Goal: Task Accomplishment & Management: Use online tool/utility

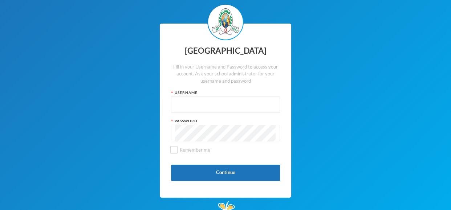
click at [236, 102] on input "text" at bounding box center [225, 105] width 101 height 16
click at [193, 106] on input "glh25cs30" at bounding box center [225, 105] width 101 height 16
type input "glh25cs30"
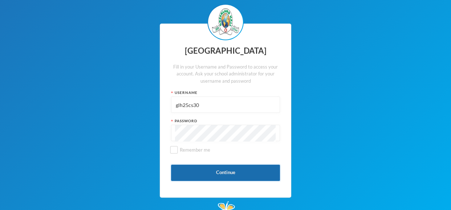
click at [209, 171] on button "Continue" at bounding box center [225, 173] width 109 height 16
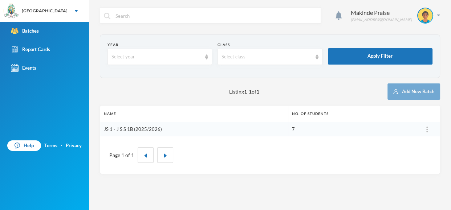
click at [123, 129] on link "JS 1 - J S S 1B (2025/2026)" at bounding box center [133, 129] width 58 height 6
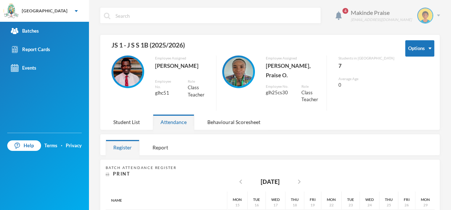
click at [439, 15] on img at bounding box center [438, 16] width 3 height 2
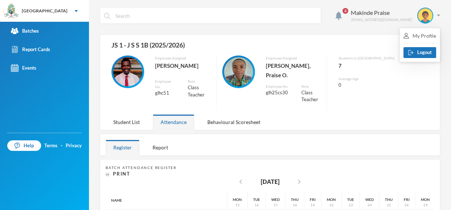
click at [363, 52] on div "JS 1 - J S S 1B (2025/2026)" at bounding box center [250, 47] width 289 height 15
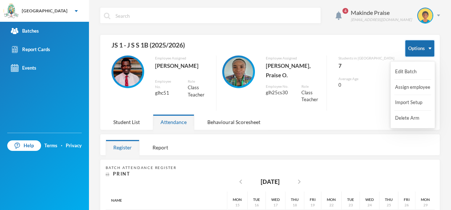
click at [428, 46] on button "Options" at bounding box center [420, 48] width 29 height 16
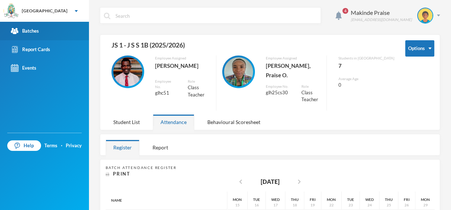
click at [46, 28] on link "Batches" at bounding box center [44, 31] width 89 height 19
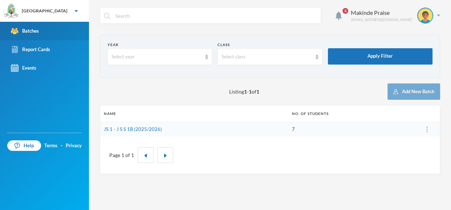
click at [29, 31] on div "Batches" at bounding box center [25, 31] width 28 height 8
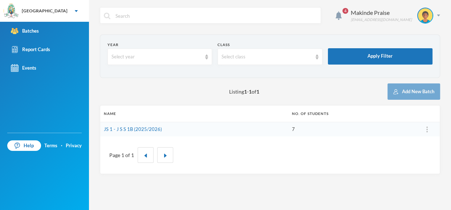
click at [443, 15] on div "4 Makinde Praise [EMAIL_ADDRESS][DOMAIN_NAME] Year Select year Class Select cla…" at bounding box center [270, 105] width 362 height 210
click at [441, 15] on div "4 Makinde Praise [EMAIL_ADDRESS][DOMAIN_NAME] Year Select year Class Select cla…" at bounding box center [270, 105] width 362 height 210
click at [438, 17] on div "Makinde Praise [EMAIL_ADDRESS][DOMAIN_NAME]" at bounding box center [393, 16] width 95 height 16
click at [415, 36] on div "My Profile" at bounding box center [420, 36] width 33 height 8
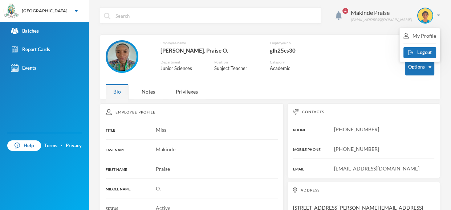
click at [332, 134] on div "Contacts PHONE [PHONE_NUMBER] MOBILE PHONE [PHONE_NUMBER] EMAIL [EMAIL_ADDRESS]…" at bounding box center [364, 141] width 153 height 75
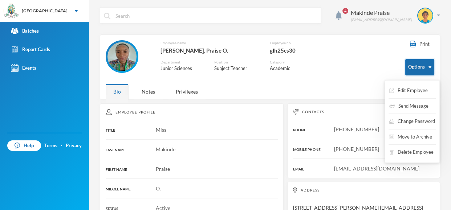
click at [422, 67] on button "Options" at bounding box center [420, 67] width 29 height 16
click at [400, 122] on button "Change Password" at bounding box center [412, 121] width 47 height 13
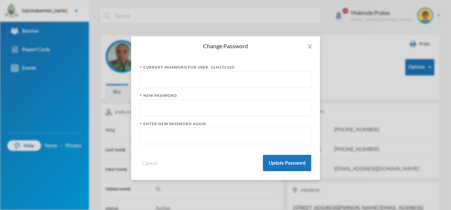
click at [189, 82] on input "text" at bounding box center [226, 80] width 164 height 16
click at [162, 80] on input "text" at bounding box center [226, 80] width 164 height 16
click at [153, 80] on input "text" at bounding box center [226, 80] width 164 height 16
click at [208, 74] on input "text" at bounding box center [226, 80] width 164 height 16
click at [308, 45] on icon "icon: close" at bounding box center [310, 47] width 6 height 6
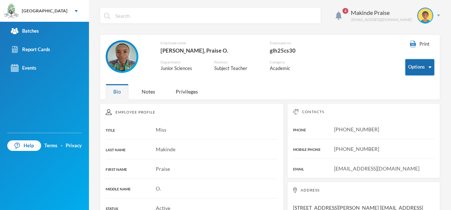
click at [425, 69] on button "Options" at bounding box center [420, 67] width 29 height 16
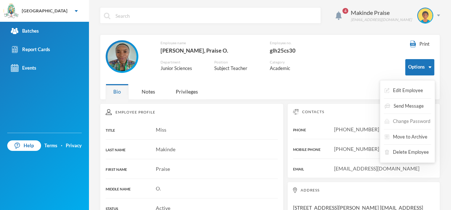
click at [397, 126] on button "Change Password" at bounding box center [407, 121] width 47 height 13
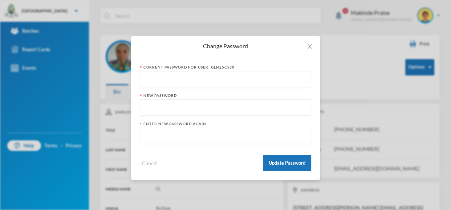
click at [164, 82] on input "text" at bounding box center [226, 80] width 164 height 16
type input "glh25cs30123"
click at [169, 112] on input "text" at bounding box center [226, 108] width 164 height 16
type input "Makinde001"
click at [172, 142] on input "text" at bounding box center [226, 136] width 164 height 16
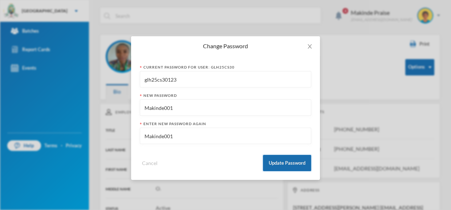
type input "Makinde001"
click at [289, 166] on button "Update Password" at bounding box center [287, 163] width 48 height 16
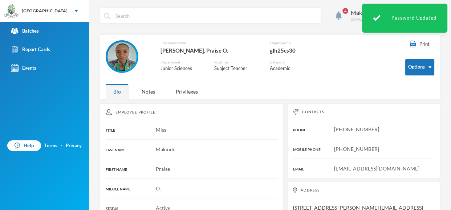
click at [322, 76] on div "Employee name [PERSON_NAME], Praise O. Employee no. glh25cs30 Department Junior…" at bounding box center [215, 60] width 218 height 40
click at [349, 13] on span "4" at bounding box center [346, 11] width 6 height 6
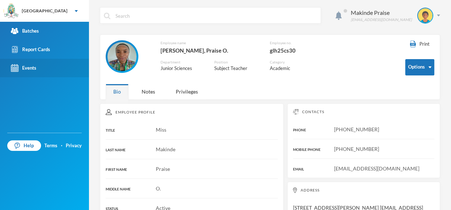
click at [40, 63] on link "Events" at bounding box center [44, 68] width 89 height 19
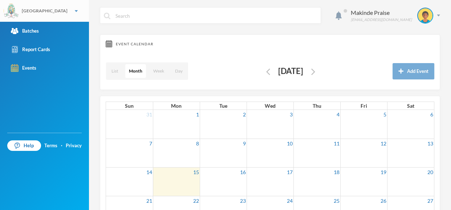
click at [75, 11] on img at bounding box center [76, 11] width 3 height 2
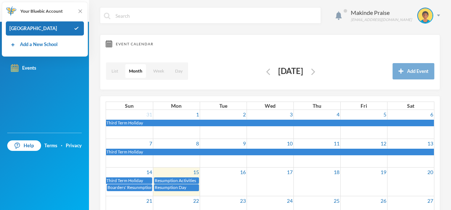
click at [219, 63] on div "List Month Week Day [DATE] Add Event" at bounding box center [270, 72] width 329 height 26
click at [69, 97] on div "Batches Report Cards Events" at bounding box center [44, 77] width 89 height 111
click at [80, 10] on img at bounding box center [80, 11] width 7 height 7
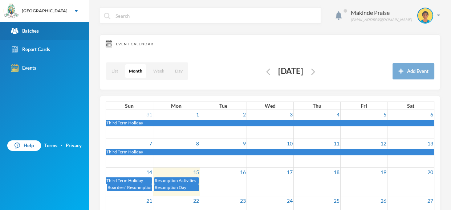
click at [60, 35] on link "Batches" at bounding box center [44, 31] width 89 height 19
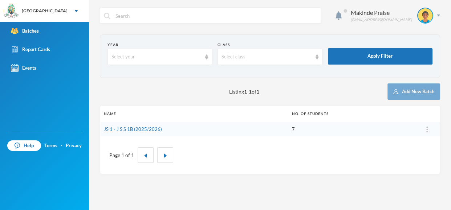
click at [219, 125] on td "JS 1 - J S S 1B (2025/2026)" at bounding box center [194, 129] width 188 height 15
click at [427, 130] on img at bounding box center [427, 130] width 1 height 6
click at [309, 132] on td "7" at bounding box center [352, 129] width 126 height 15
click at [148, 128] on link "JS 1 - J S S 1B (2025/2026)" at bounding box center [133, 129] width 58 height 6
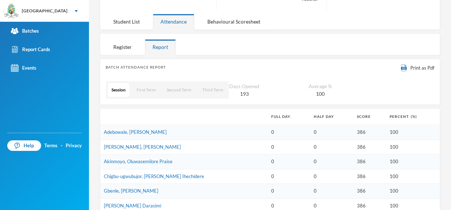
scroll to position [110, 0]
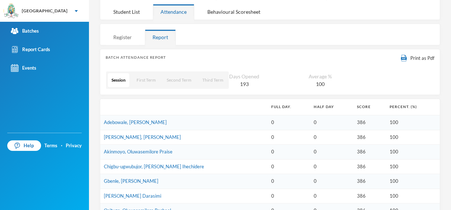
click at [119, 29] on div "Register" at bounding box center [123, 37] width 34 height 16
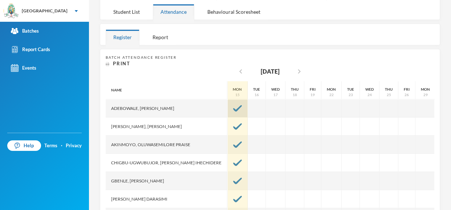
click at [233, 105] on img at bounding box center [237, 108] width 9 height 7
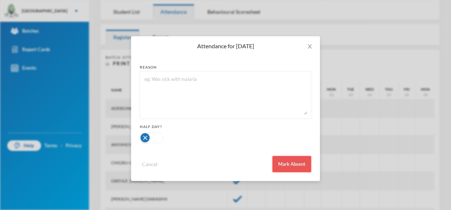
click at [294, 161] on button "Mark Absent" at bounding box center [292, 164] width 39 height 16
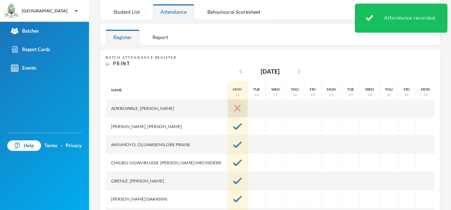
click at [234, 105] on img at bounding box center [237, 108] width 6 height 7
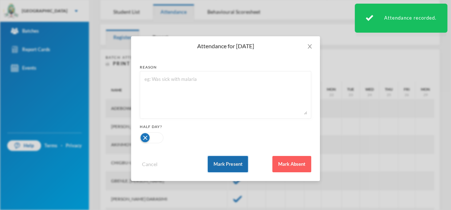
click at [236, 162] on button "Mark Present" at bounding box center [228, 164] width 40 height 16
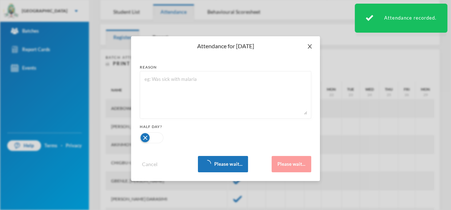
click at [309, 43] on span "Close" at bounding box center [310, 46] width 20 height 20
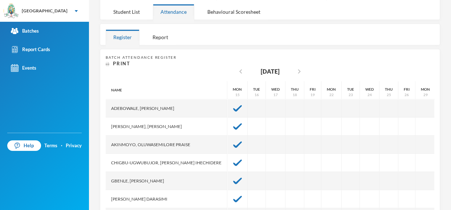
click at [100, 140] on div "Batch Attendance Register Print chevron_left [DATE] chevron_right Name [PERSON_…" at bounding box center [270, 141] width 341 height 184
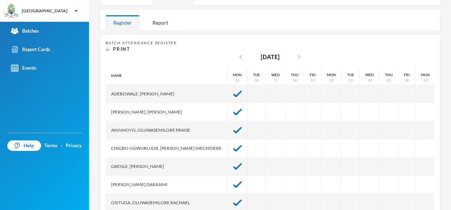
scroll to position [128, 0]
